Goal: Navigation & Orientation: Find specific page/section

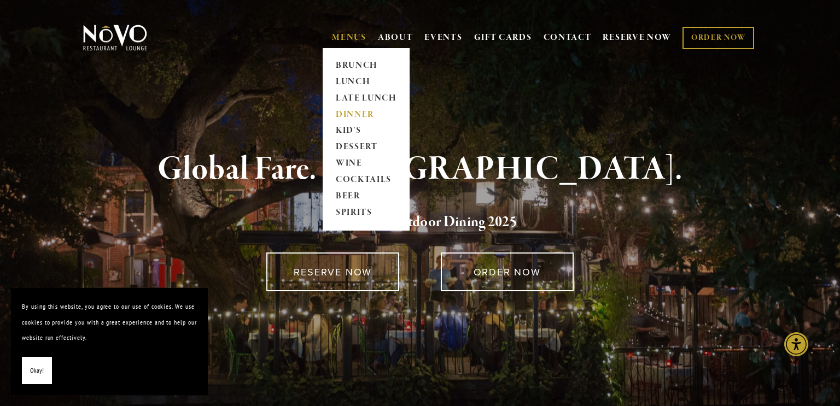
click at [345, 112] on link "DINNER" at bounding box center [366, 115] width 68 height 16
click at [354, 112] on link "DINNER" at bounding box center [366, 115] width 68 height 16
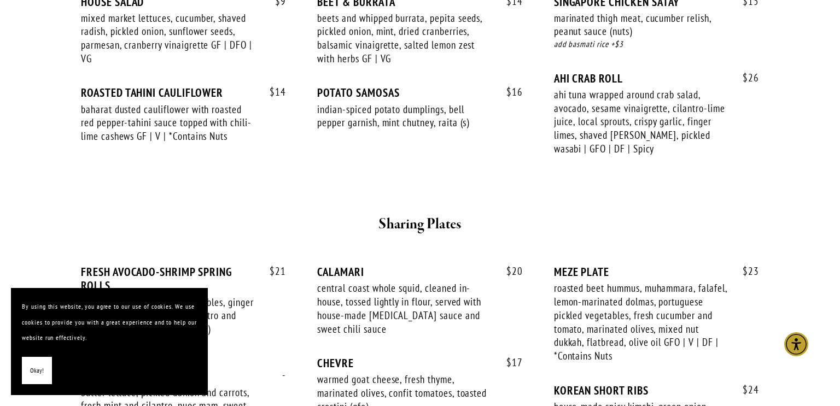
scroll to position [523, 0]
click at [31, 374] on span "Okay!" at bounding box center [37, 371] width 14 height 16
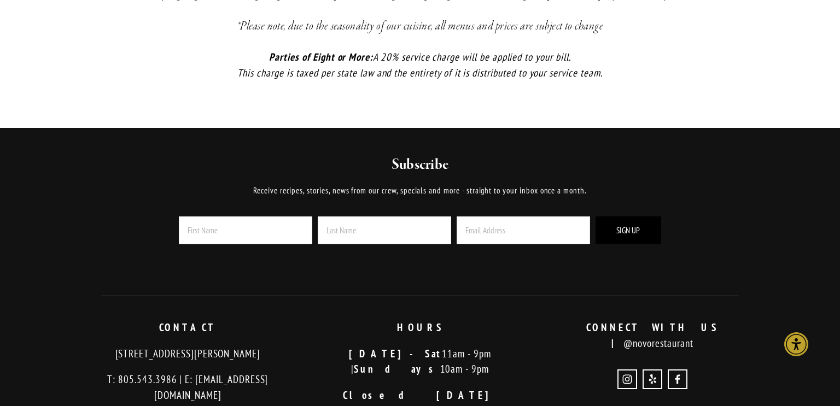
scroll to position [2536, 0]
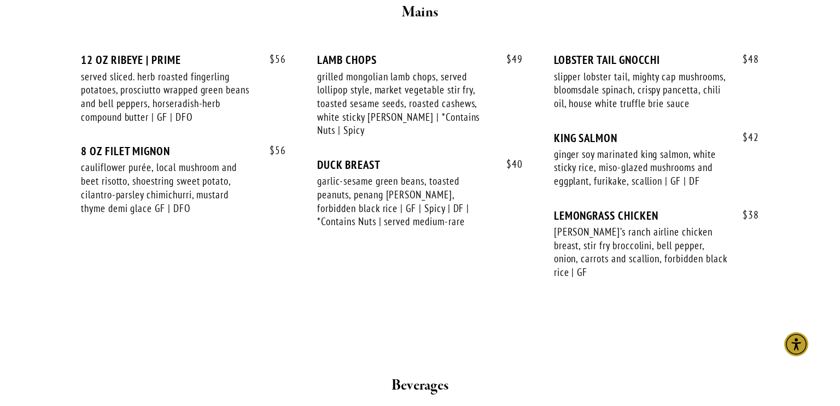
scroll to position [1874, 0]
